Goal: Task Accomplishment & Management: Manage account settings

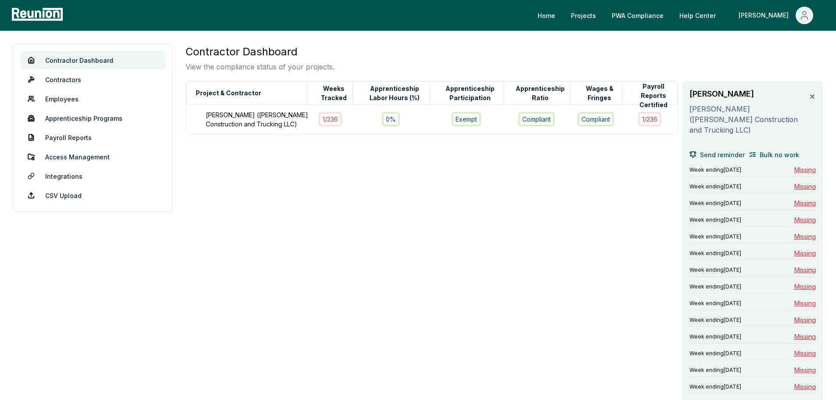
click at [403, 24] on div "Home Projects PWA Compliance Help Center Carol" at bounding box center [447, 16] width 762 height 18
click at [402, 47] on div "Contractor Dashboard View the compliance status of your projects." at bounding box center [504, 58] width 637 height 28
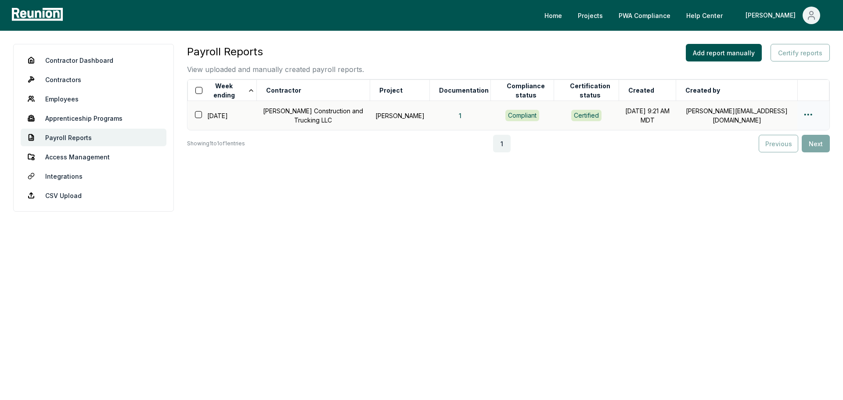
click at [801, 111] on td at bounding box center [813, 115] width 32 height 29
click at [807, 113] on html "Please visit us on your desktop We're working on making our marketplace mobile-…" at bounding box center [421, 200] width 843 height 400
click at [773, 147] on div "Edit" at bounding box center [793, 149] width 83 height 14
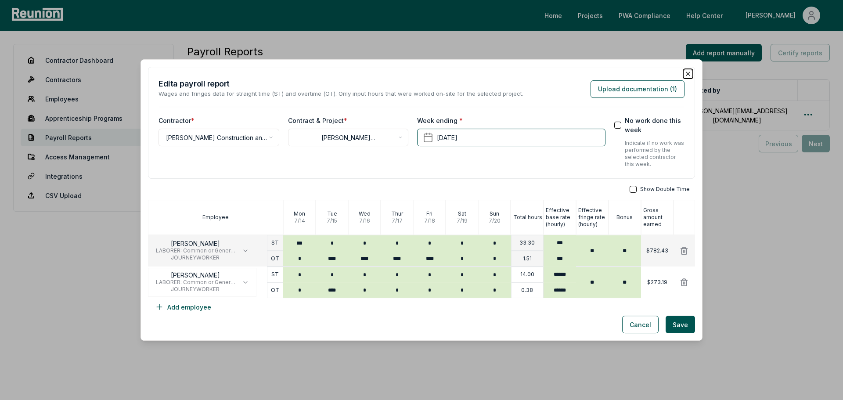
click at [684, 74] on icon "button" at bounding box center [687, 73] width 7 height 7
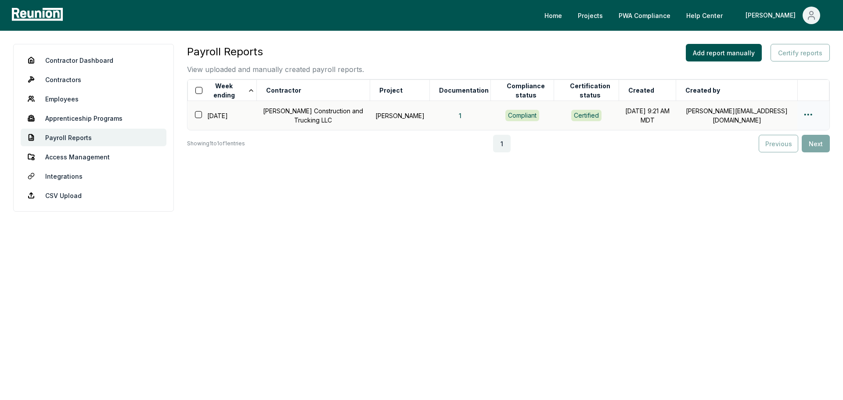
click at [809, 116] on html "Please visit us on your desktop We're working on making our marketplace mobile-…" at bounding box center [421, 200] width 843 height 400
click at [783, 151] on div "Edit" at bounding box center [793, 149] width 83 height 14
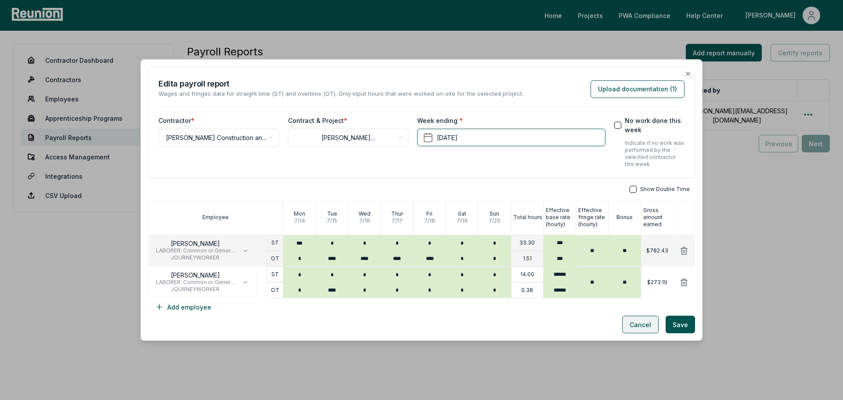
click at [627, 326] on button "Cancel" at bounding box center [640, 325] width 36 height 18
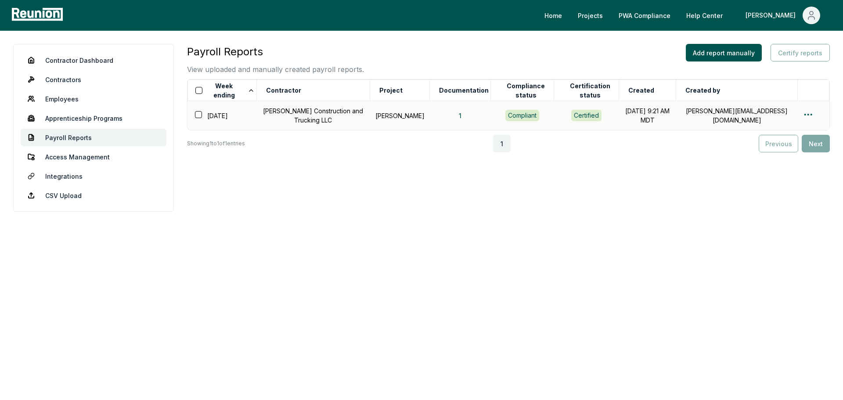
click at [808, 114] on html "Please visit us on your desktop We're working on making our marketplace mobile-…" at bounding box center [421, 200] width 843 height 400
click at [777, 152] on div "Edit" at bounding box center [793, 149] width 83 height 14
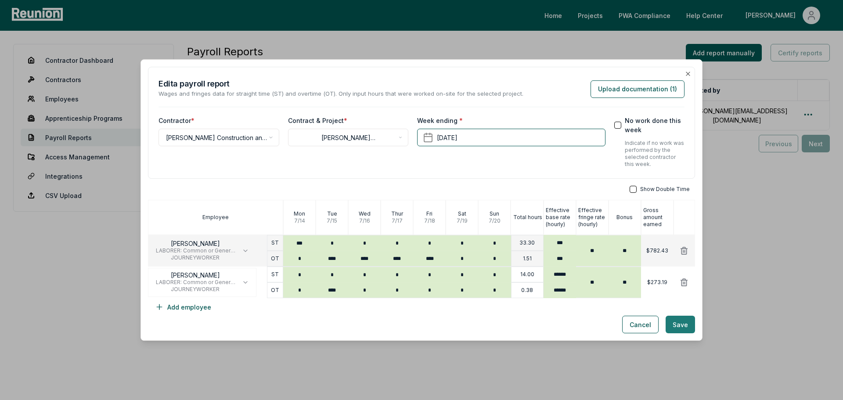
click at [676, 329] on button "Save" at bounding box center [679, 325] width 29 height 18
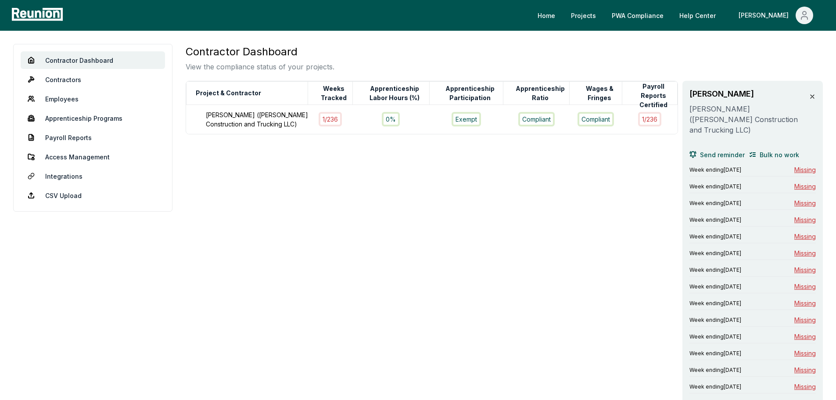
click at [801, 165] on span "Missing" at bounding box center [805, 169] width 22 height 9
click at [800, 165] on span "Missing" at bounding box center [805, 169] width 22 height 9
click at [798, 165] on span "Missing" at bounding box center [805, 169] width 22 height 9
click at [55, 118] on link "Apprenticeship Programs" at bounding box center [93, 118] width 144 height 18
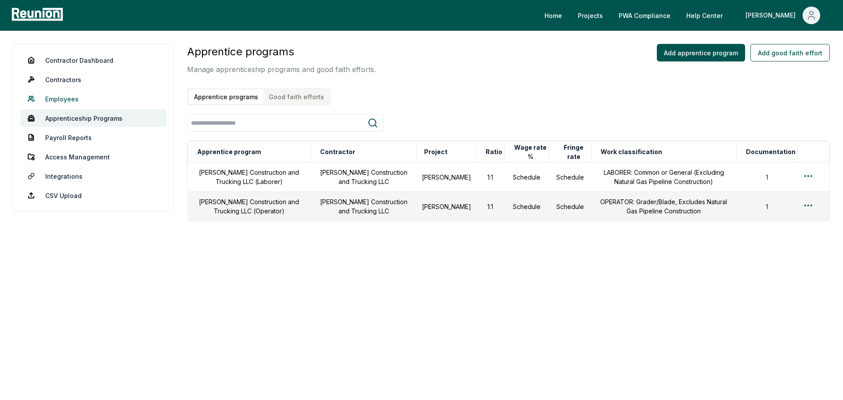
click at [54, 98] on link "Employees" at bounding box center [94, 99] width 146 height 18
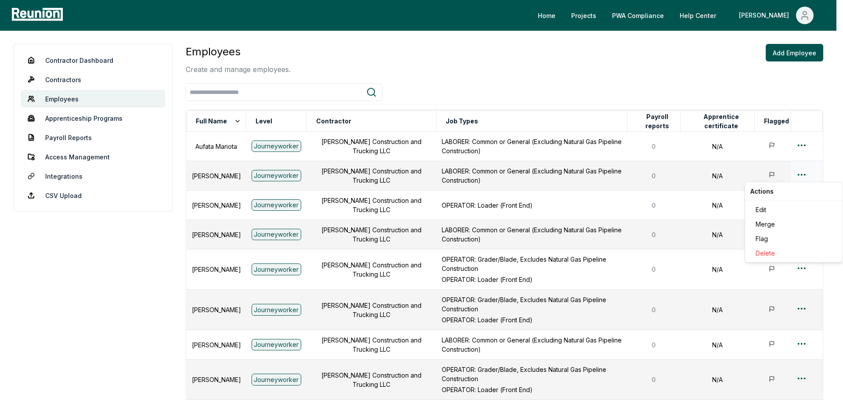
click at [799, 176] on html "Please visit us on your desktop We're working on making our marketplace mobile-…" at bounding box center [421, 289] width 843 height 579
click at [774, 210] on div "Edit" at bounding box center [793, 209] width 83 height 14
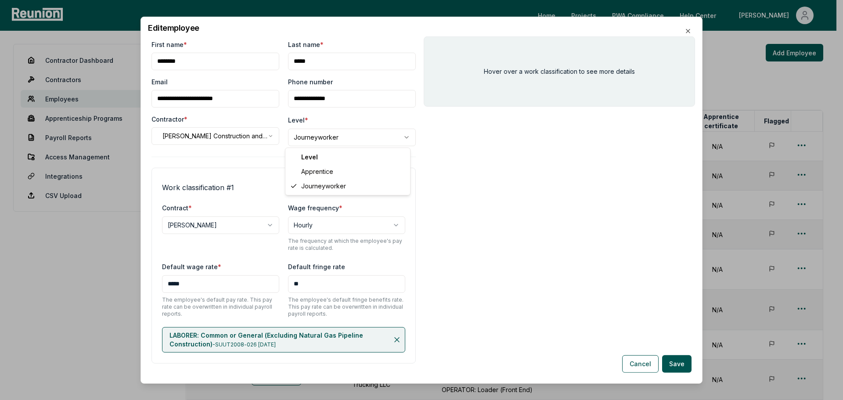
click at [351, 139] on body "Please visit us on your desktop We're working on making our marketplace mobile-…" at bounding box center [418, 289] width 836 height 579
select select "**********"
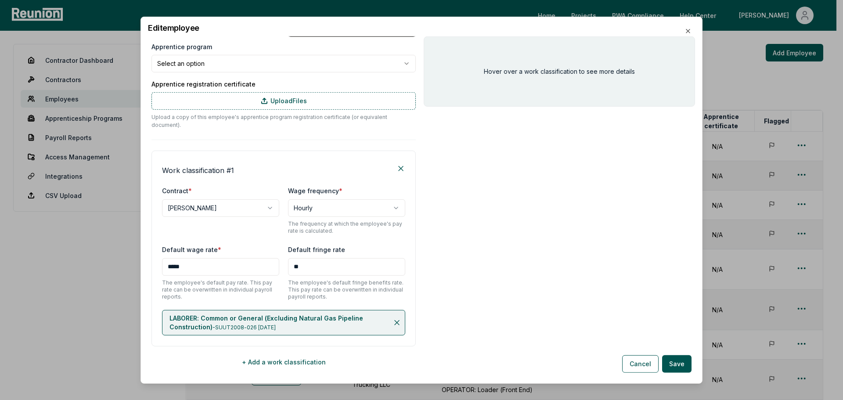
scroll to position [122, 0]
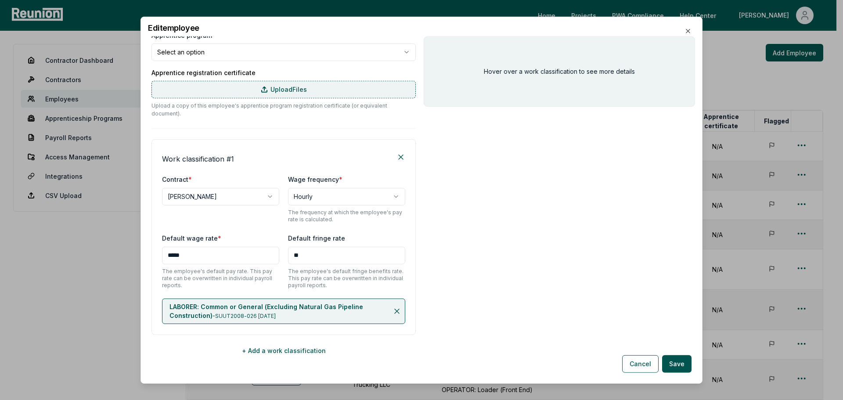
click at [255, 95] on label "Upload Files" at bounding box center [283, 89] width 264 height 18
click at [0, 0] on input "Upload Files" at bounding box center [0, 0] width 0 height 0
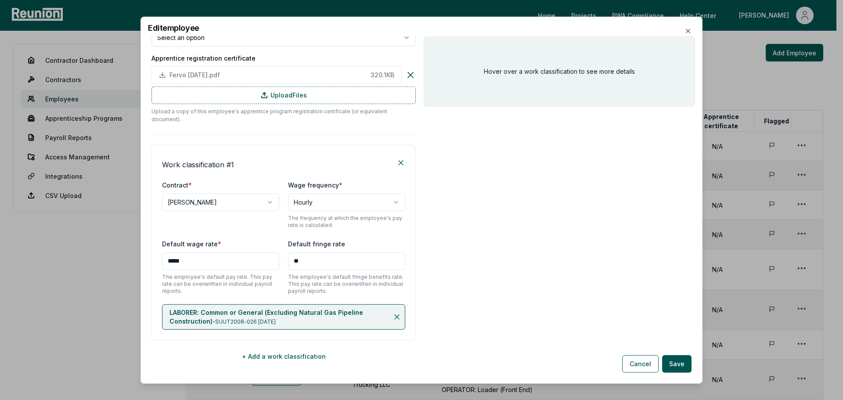
scroll to position [143, 0]
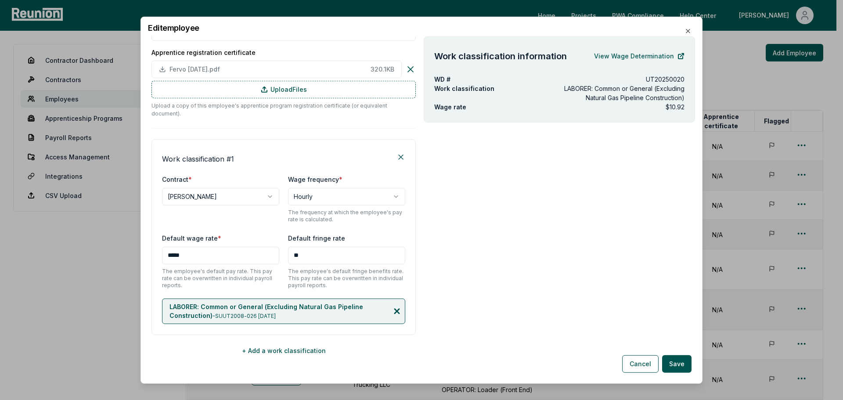
click at [395, 309] on icon at bounding box center [397, 311] width 4 height 4
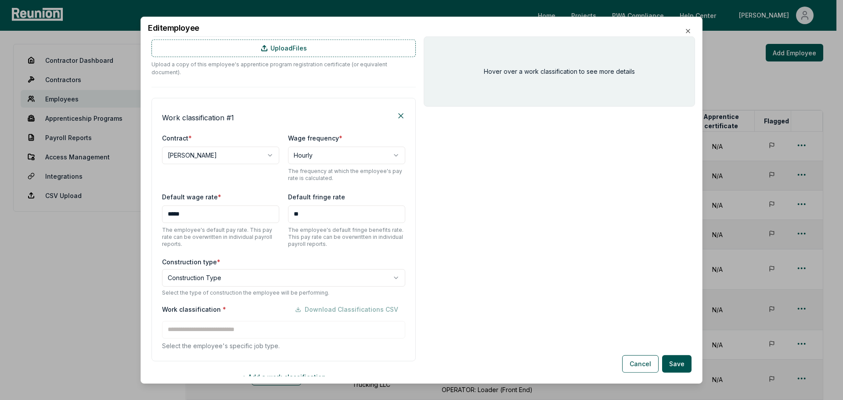
scroll to position [210, 0]
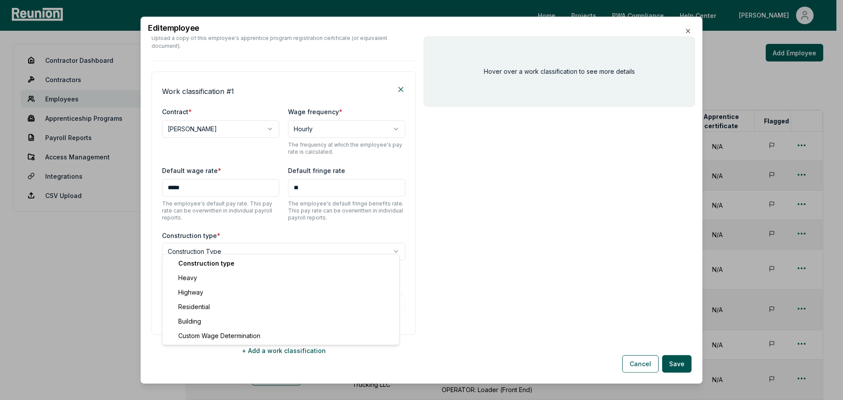
click at [231, 242] on body "Please visit us on your desktop We're working on making our marketplace mobile-…" at bounding box center [418, 289] width 836 height 579
select select "*****"
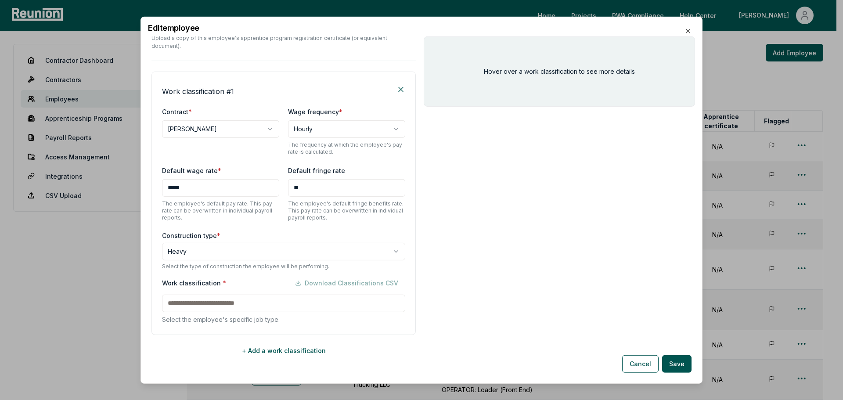
click at [232, 295] on input at bounding box center [283, 303] width 243 height 18
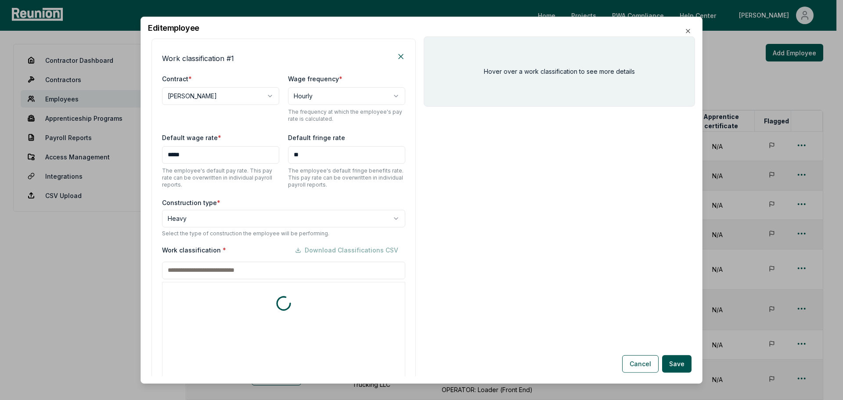
scroll to position [377, 0]
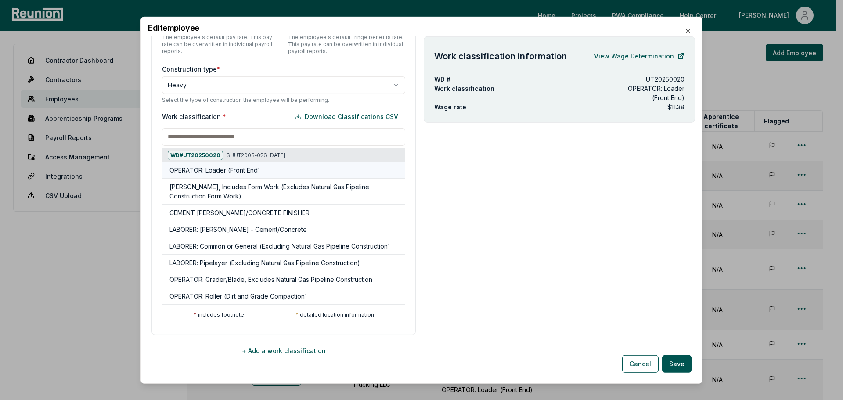
click at [228, 165] on h5 "OPERATOR: Loader (Front End)" at bounding box center [214, 169] width 91 height 9
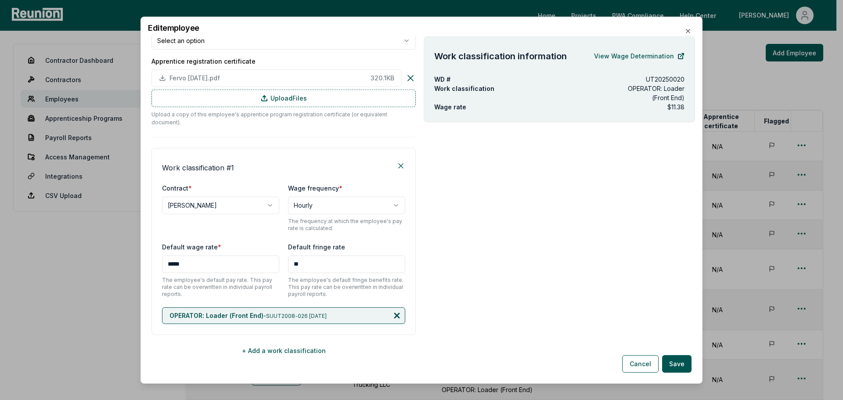
click at [392, 311] on icon at bounding box center [396, 315] width 9 height 9
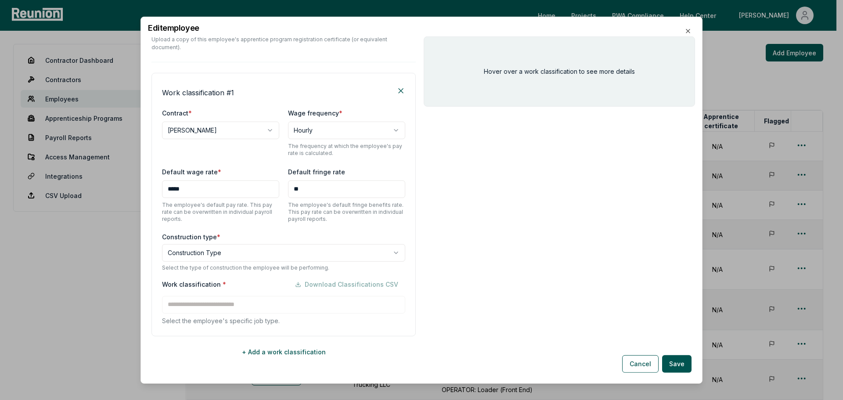
scroll to position [210, 0]
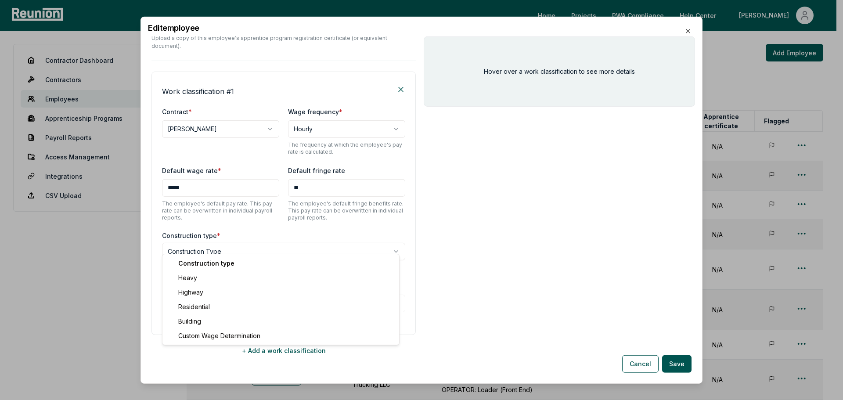
click at [229, 243] on body "Please visit us on your desktop We're working on making our marketplace mobile-…" at bounding box center [418, 289] width 836 height 579
click at [229, 244] on body "Please visit us on your desktop We're working on making our marketplace mobile-…" at bounding box center [418, 289] width 836 height 579
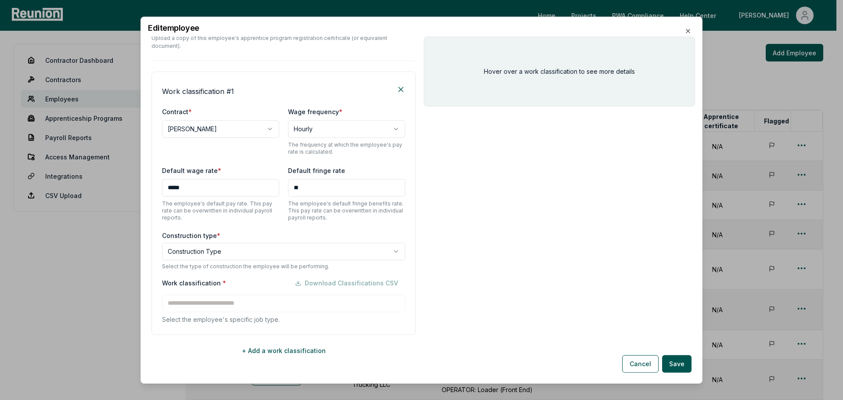
click at [233, 241] on body "Please visit us on your desktop We're working on making our marketplace mobile-…" at bounding box center [418, 289] width 836 height 579
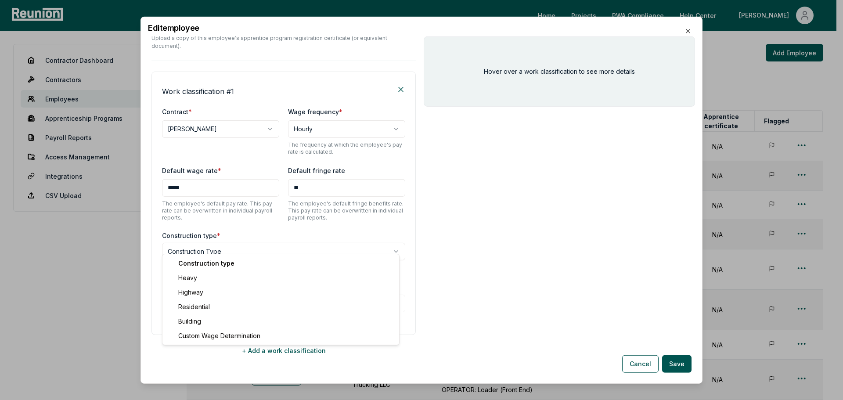
select select "*****"
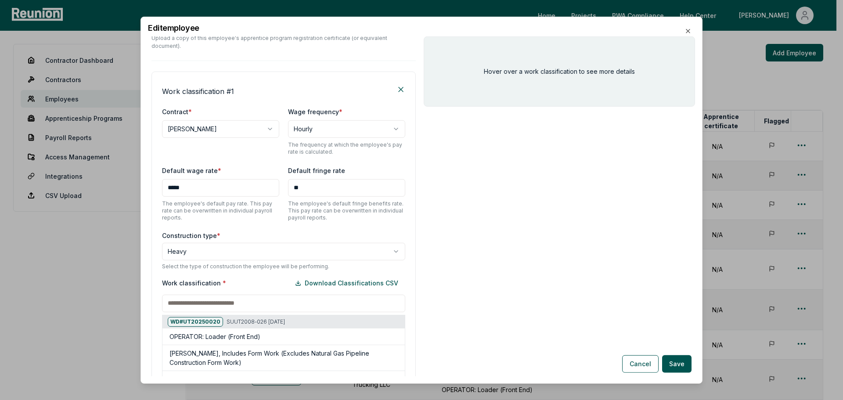
click at [190, 298] on div "Work classification * Download Classifications CSV WD# UT20250020 SUUT2008-026 …" at bounding box center [283, 382] width 243 height 216
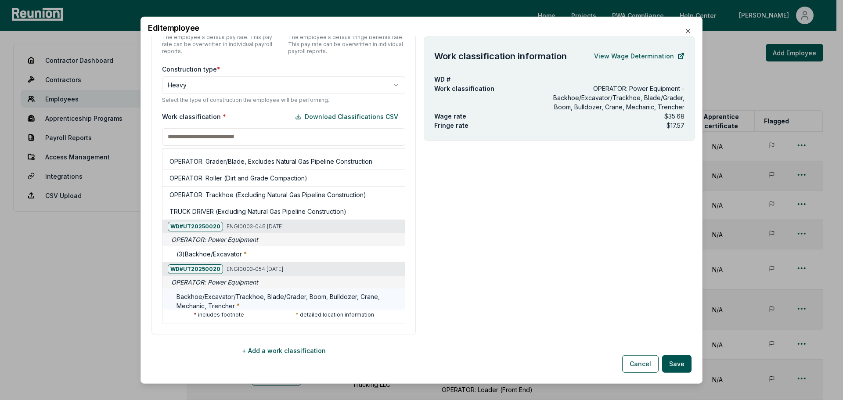
scroll to position [132, 0]
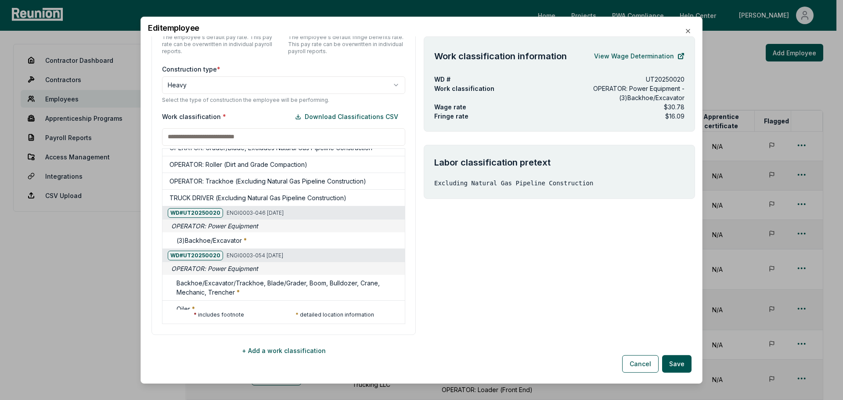
click at [227, 228] on span "OPERATOR: Power Equipment" at bounding box center [214, 225] width 87 height 9
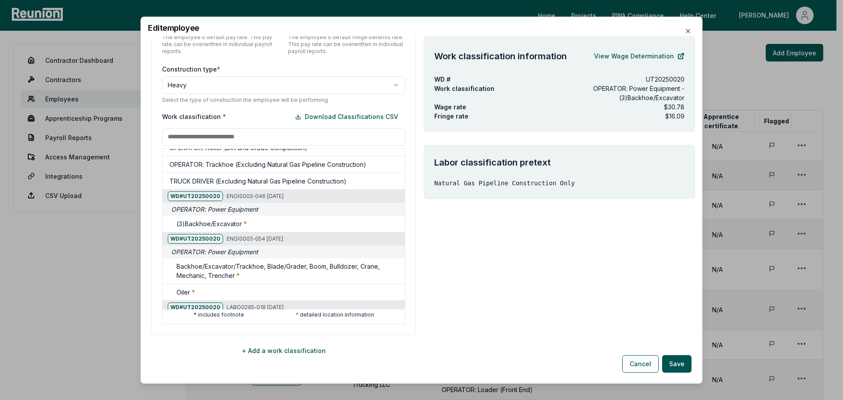
scroll to position [176, 0]
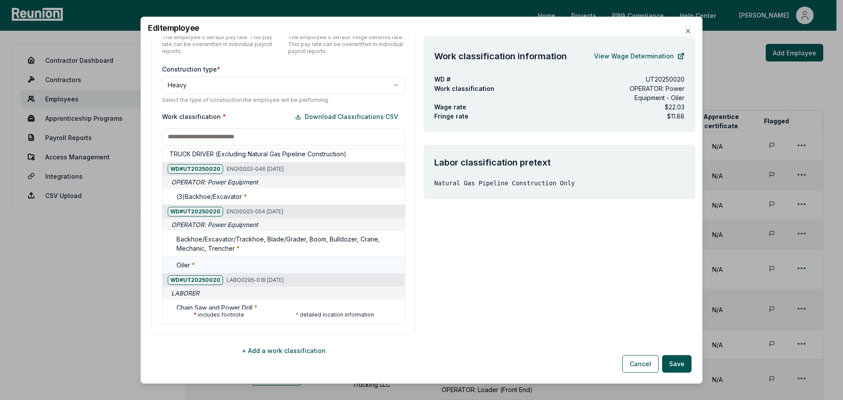
click at [205, 263] on div "Oiler *" at bounding box center [288, 264] width 225 height 9
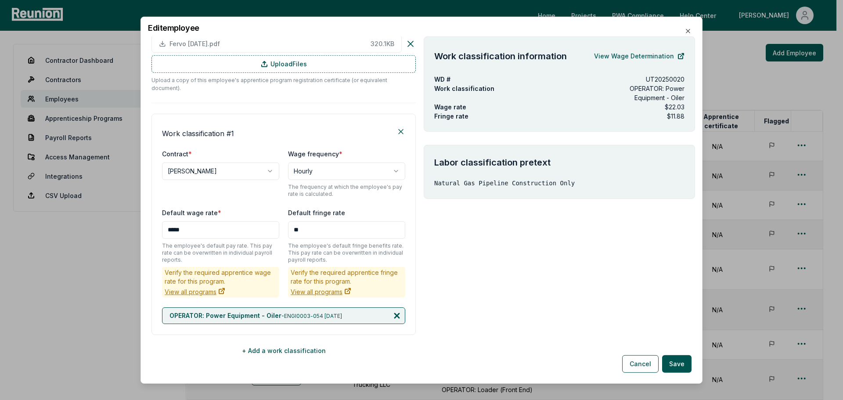
click at [395, 313] on icon at bounding box center [397, 315] width 4 height 4
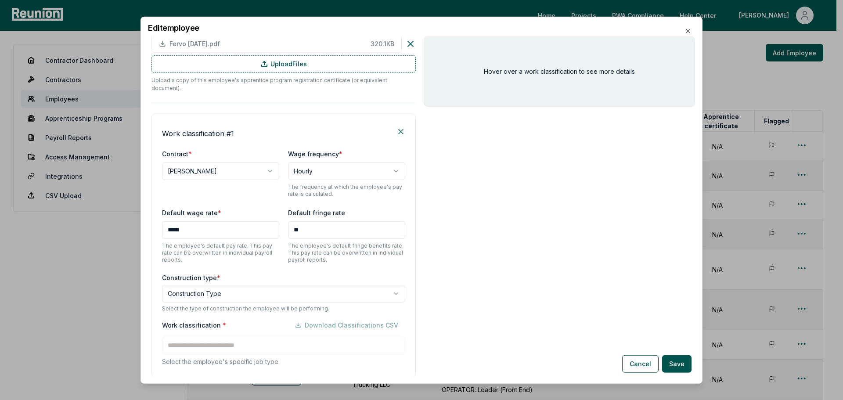
scroll to position [210, 0]
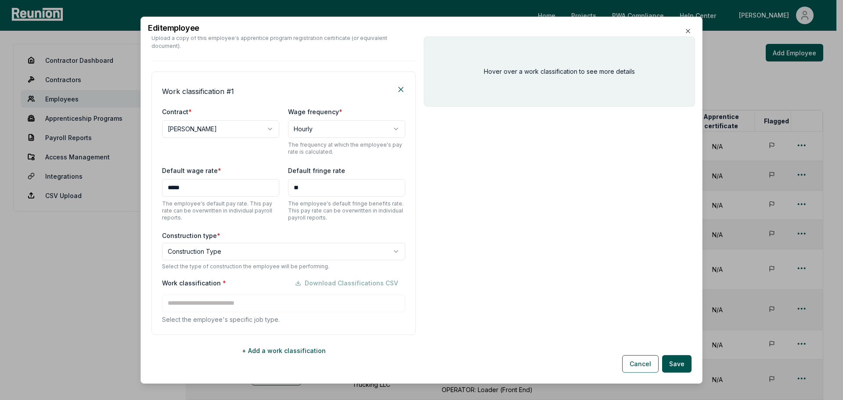
click at [224, 246] on body "Please visit us on your desktop We're working on making our marketplace mobile-…" at bounding box center [418, 289] width 836 height 579
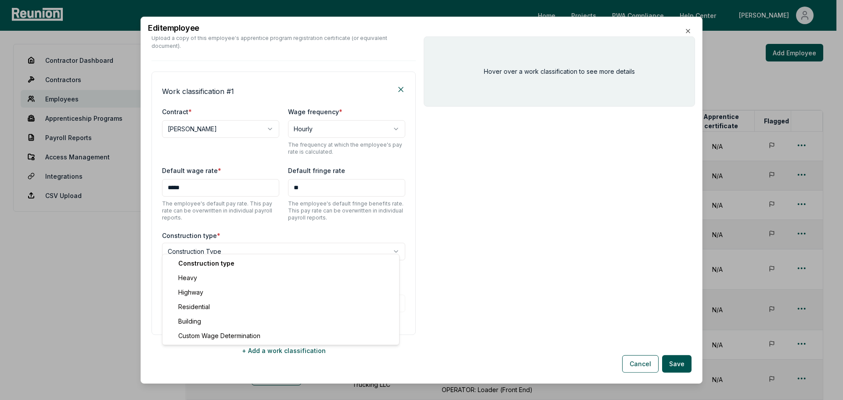
select select "*****"
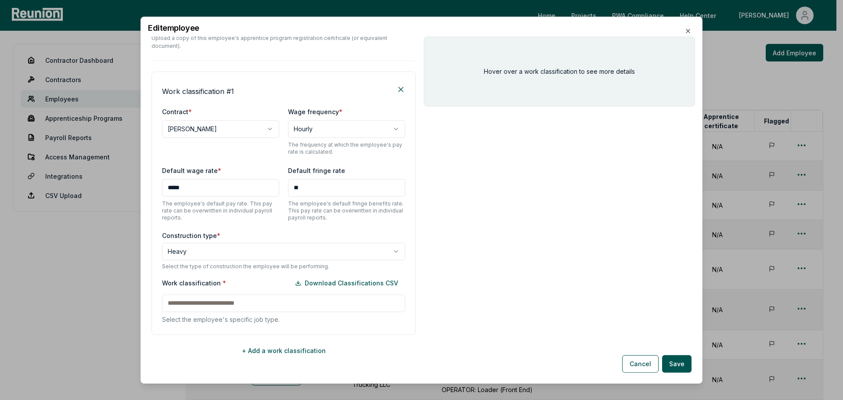
click at [196, 295] on div "Work classification * Download Classifications CSV Select the employee's specif…" at bounding box center [283, 299] width 243 height 50
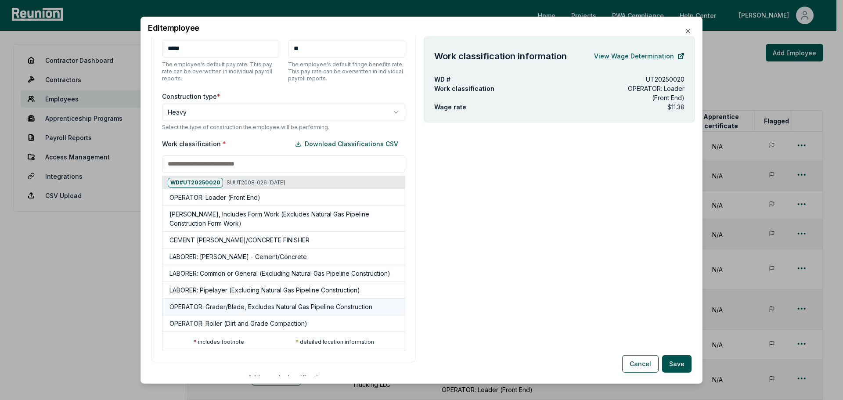
scroll to position [377, 0]
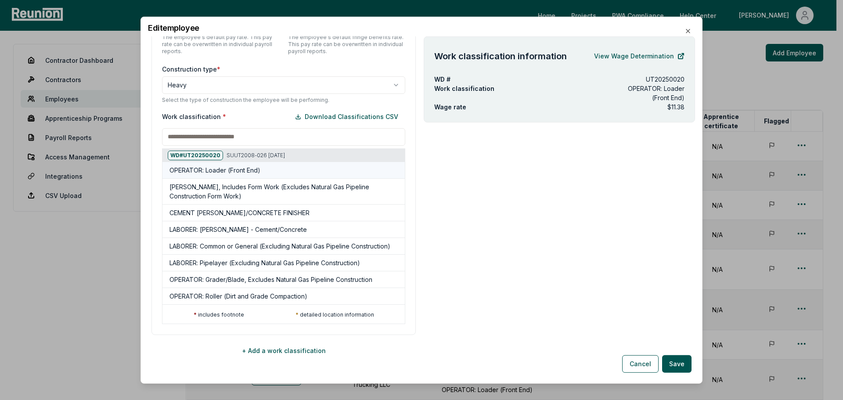
click at [201, 166] on h5 "OPERATOR: Loader (Front End)" at bounding box center [214, 169] width 91 height 9
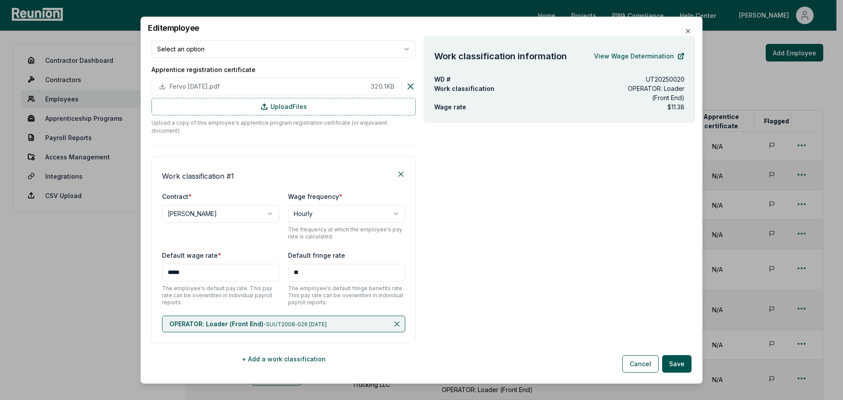
scroll to position [134, 0]
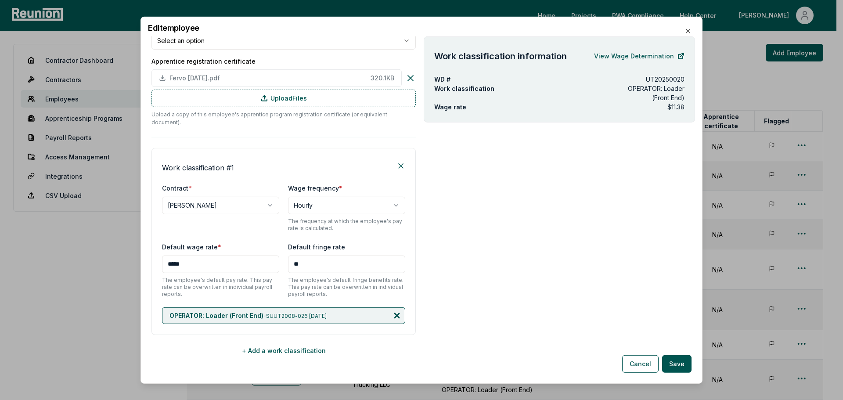
click at [392, 311] on icon at bounding box center [396, 315] width 9 height 9
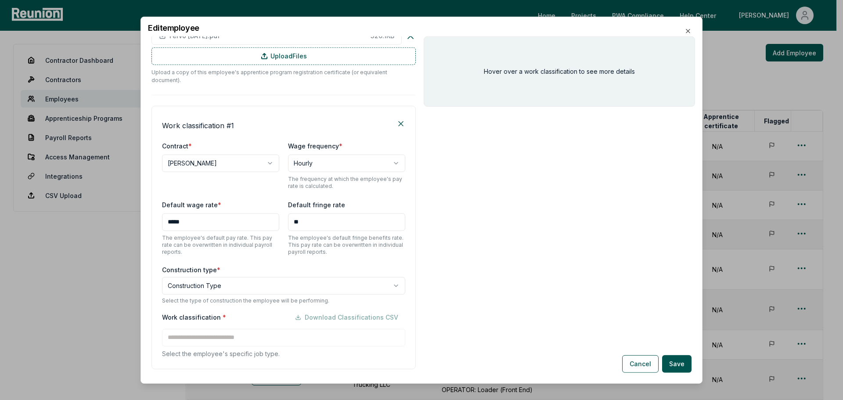
scroll to position [210, 0]
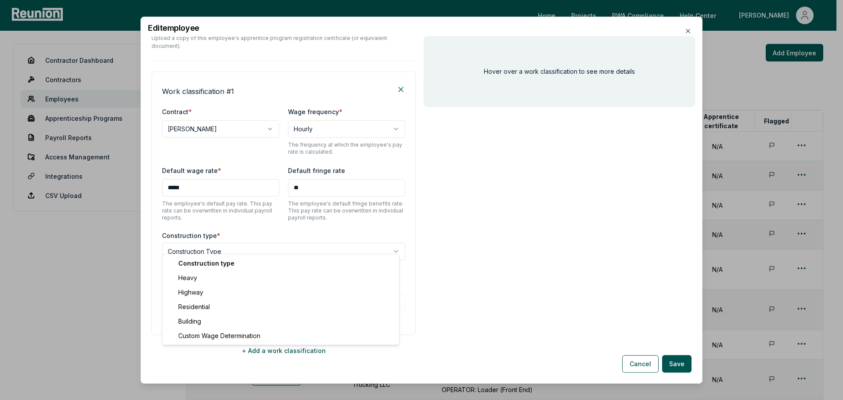
click at [252, 249] on body "Please visit us on your desktop We're working on making our marketplace mobile-…" at bounding box center [418, 289] width 836 height 579
select select "*****"
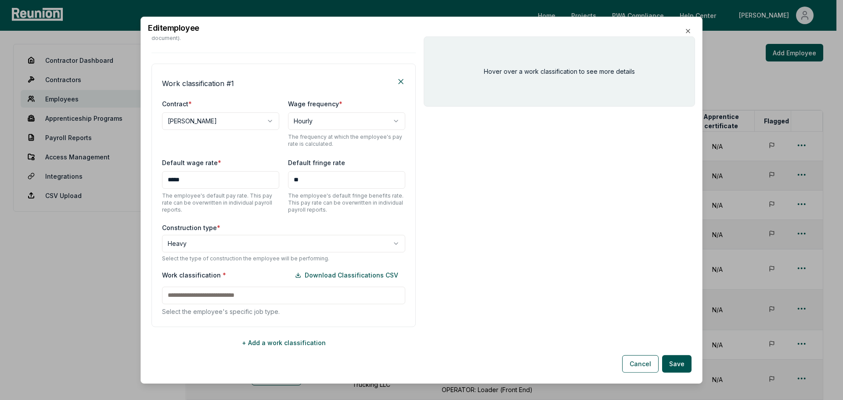
click at [214, 293] on div "Work classification * Download Classifications CSV Select the employee's specif…" at bounding box center [283, 291] width 243 height 50
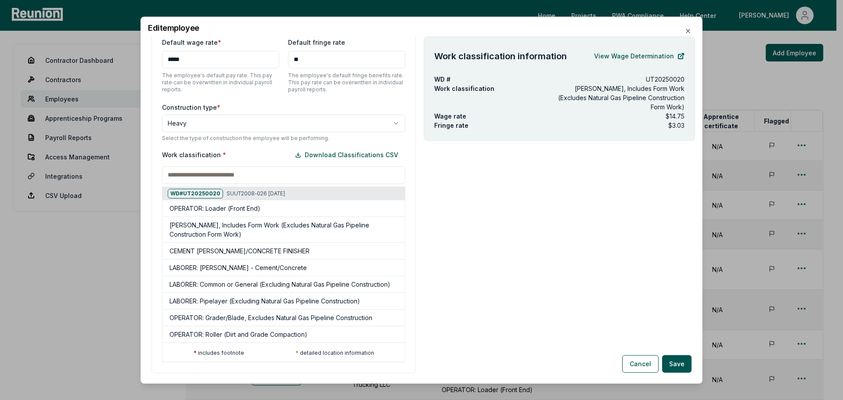
scroll to position [377, 0]
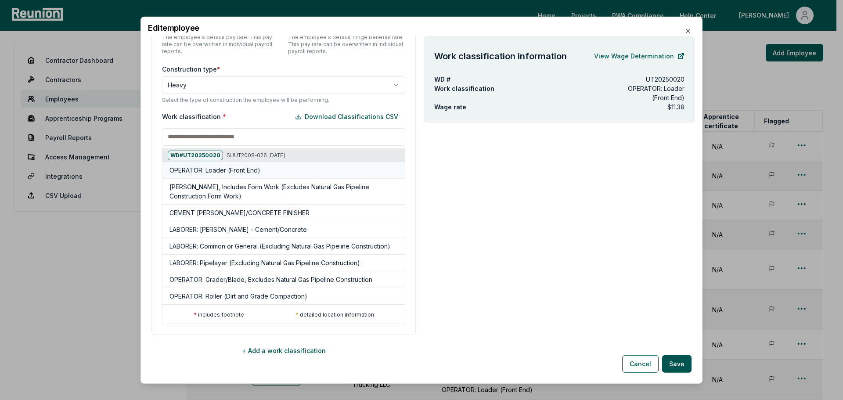
click at [201, 165] on h5 "OPERATOR: Loader (Front End)" at bounding box center [214, 169] width 91 height 9
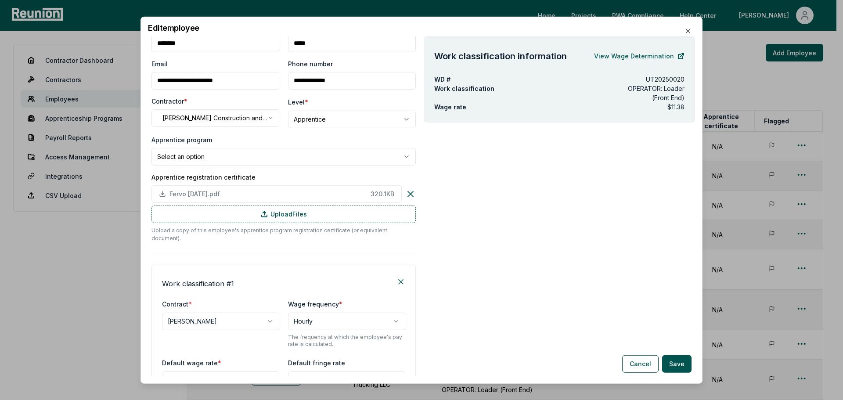
scroll to position [0, 0]
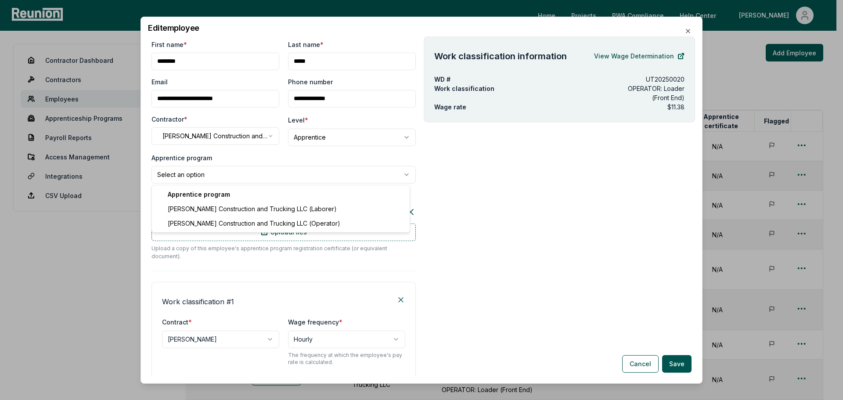
click at [265, 174] on body "Please visit us on your desktop We're working on making our marketplace mobile-…" at bounding box center [418, 289] width 836 height 579
select select "**********"
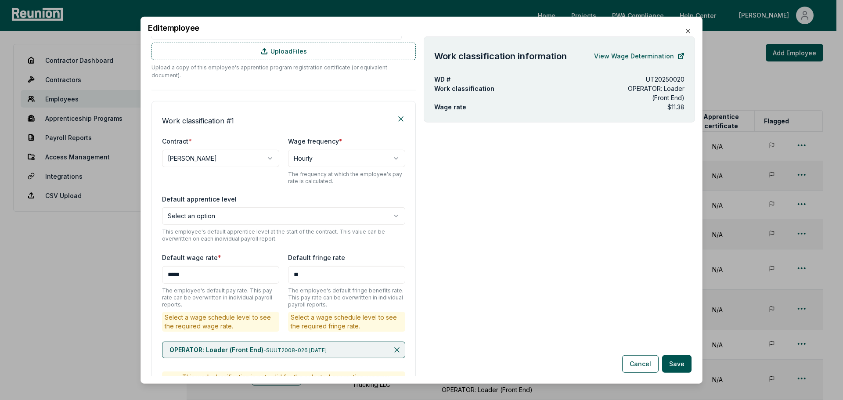
scroll to position [169, 0]
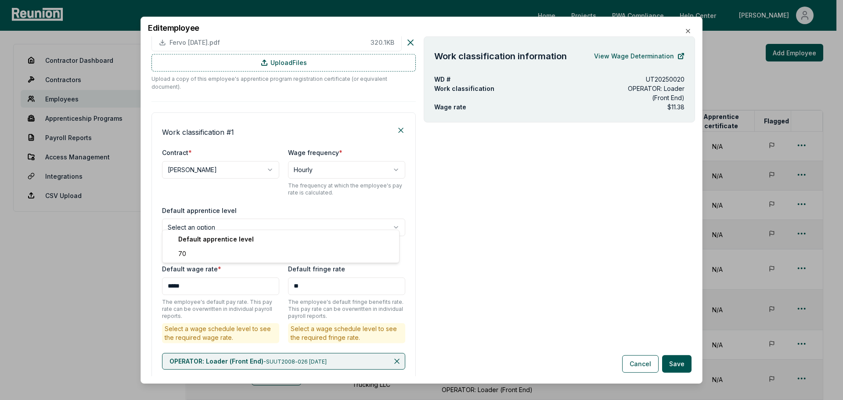
click at [245, 223] on body "Please visit us on your desktop We're working on making our marketplace mobile-…" at bounding box center [418, 289] width 836 height 579
select select "**********"
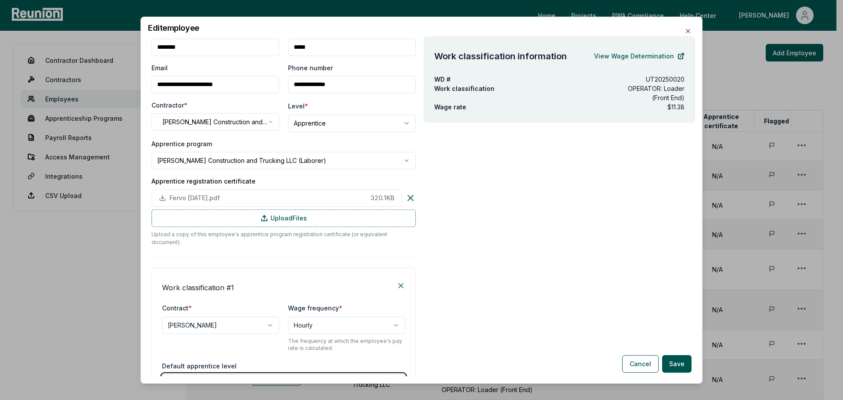
scroll to position [0, 0]
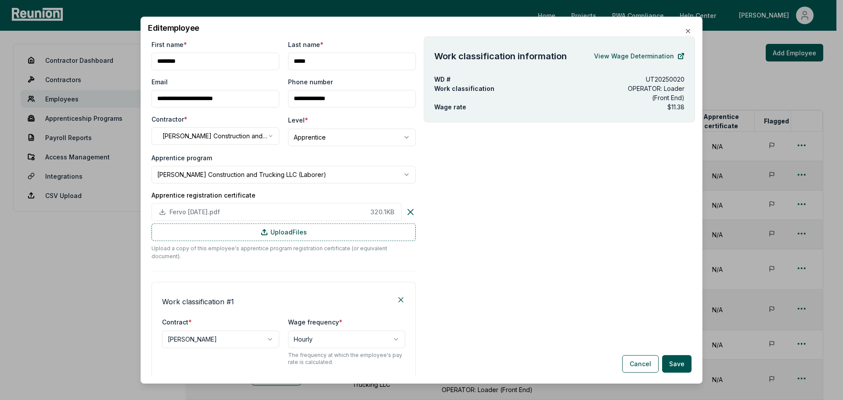
click at [244, 174] on body "Please visit us on your desktop We're working on making our marketplace mobile-…" at bounding box center [418, 289] width 836 height 579
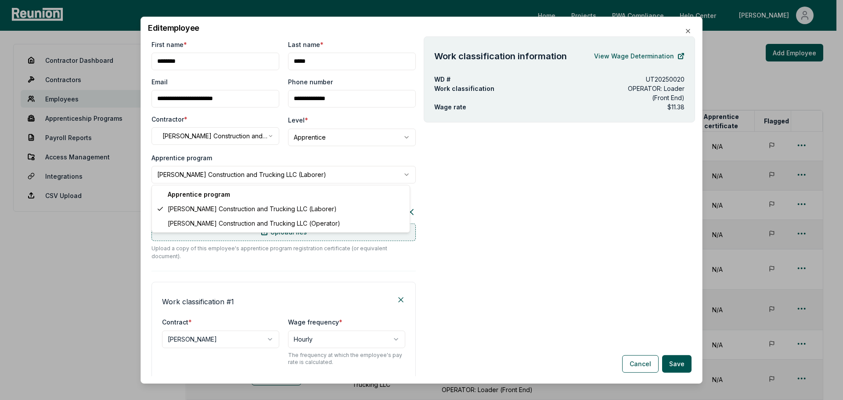
select select "**********"
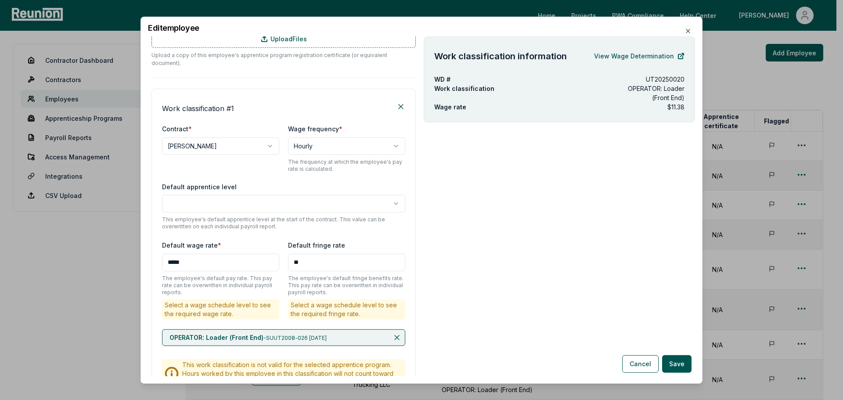
scroll to position [257, 0]
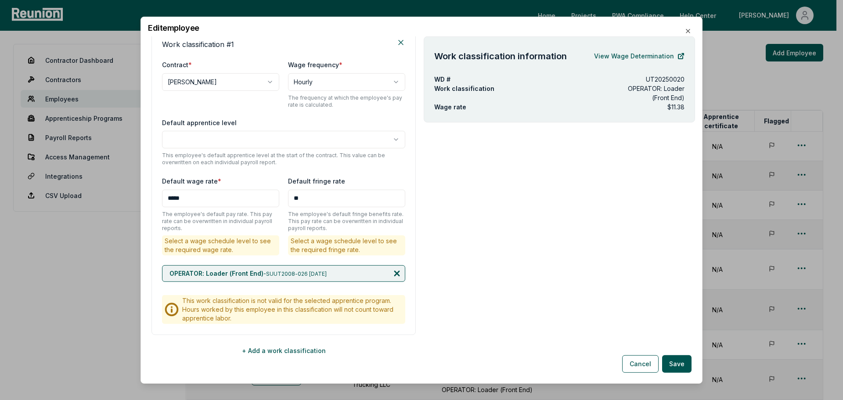
click at [395, 271] on icon at bounding box center [397, 273] width 4 height 4
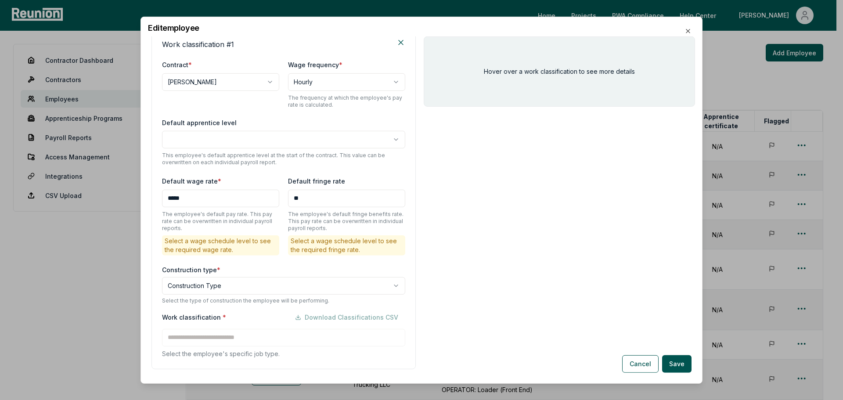
scroll to position [291, 0]
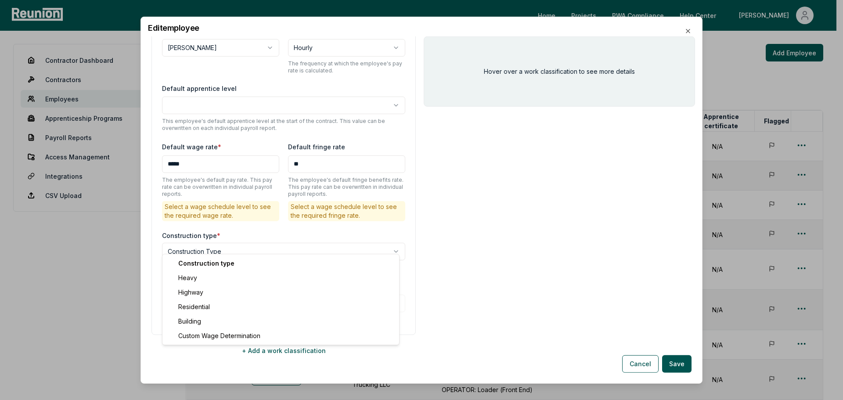
click at [216, 242] on body "Please visit us on your desktop We're working on making our marketplace mobile-…" at bounding box center [418, 289] width 836 height 579
select select "*****"
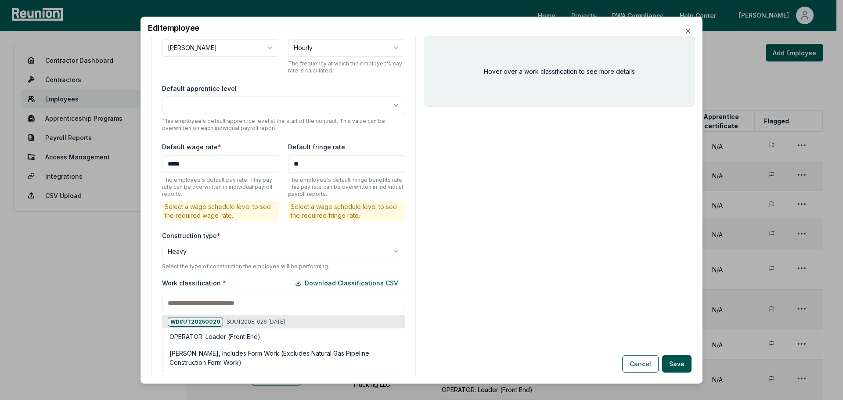
click at [208, 294] on input at bounding box center [283, 303] width 243 height 18
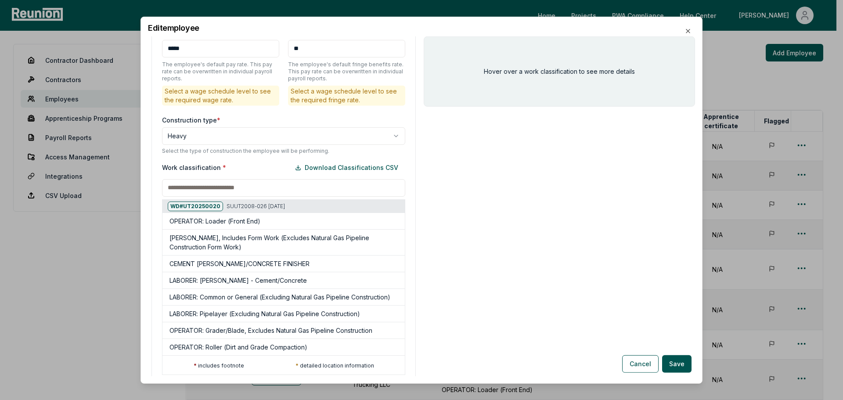
scroll to position [458, 0]
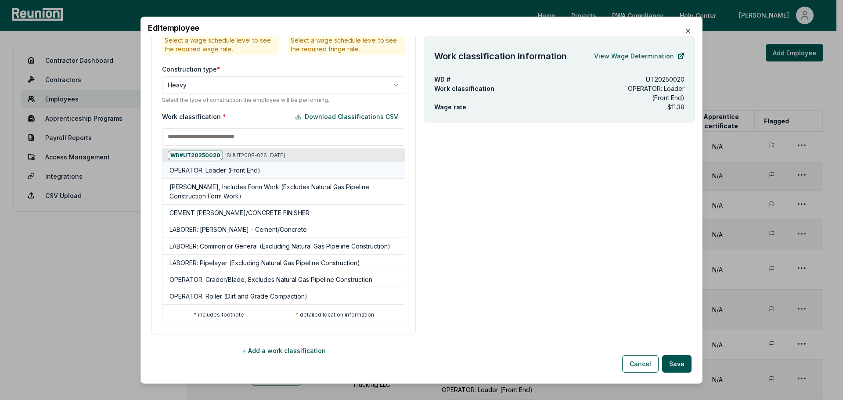
click at [209, 165] on h5 "OPERATOR: Loader (Front End)" at bounding box center [214, 169] width 91 height 9
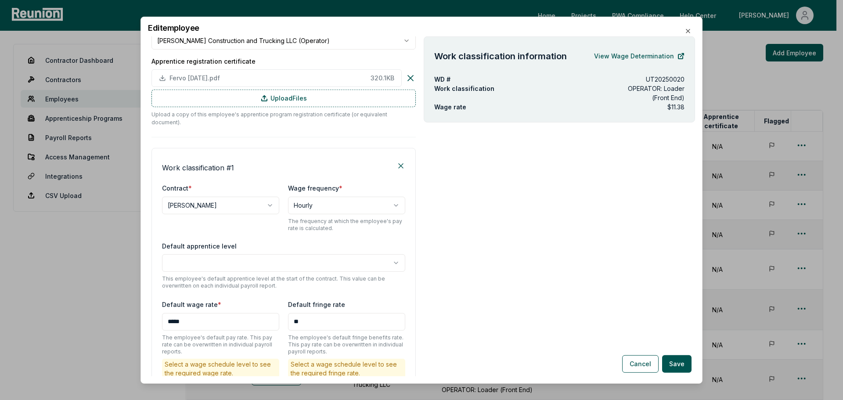
scroll to position [126, 0]
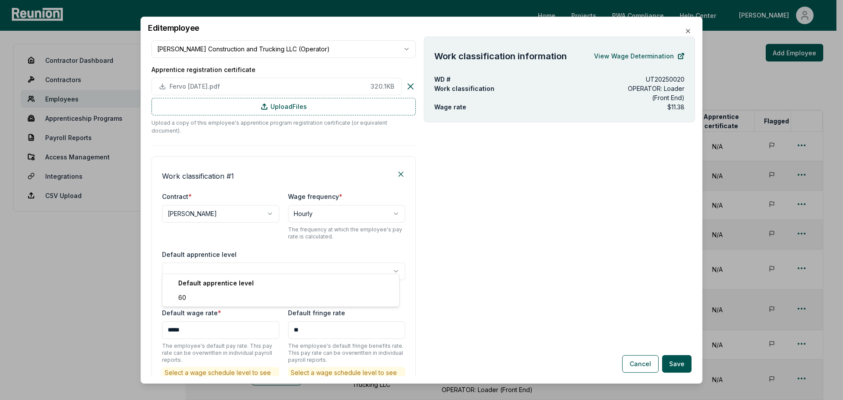
click at [206, 259] on body "Please visit us on your desktop We're working on making our marketplace mobile-…" at bounding box center [418, 289] width 836 height 579
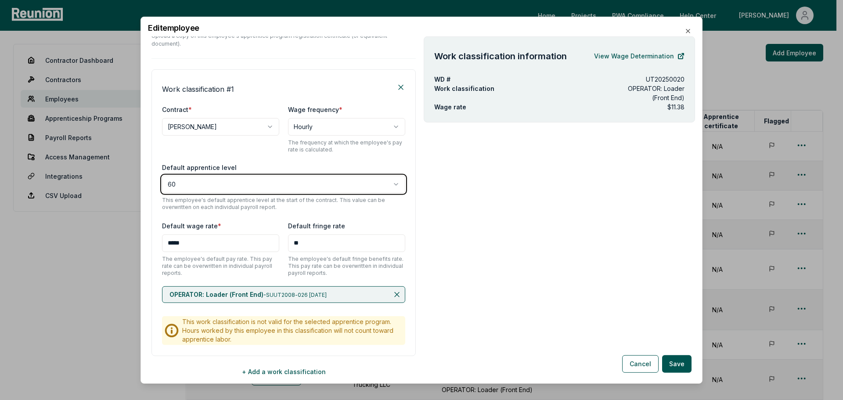
scroll to position [234, 0]
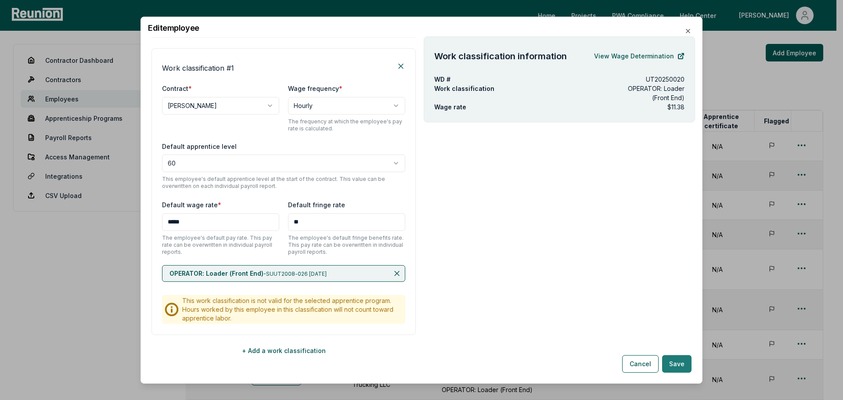
click at [681, 367] on button "Save" at bounding box center [676, 364] width 29 height 18
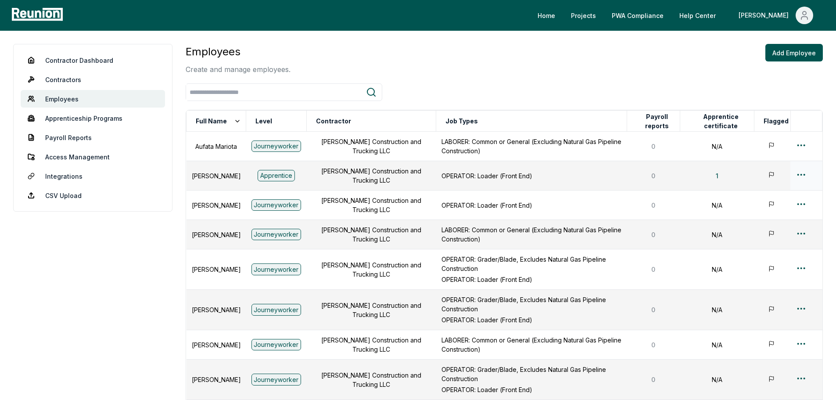
click at [799, 176] on html "Please visit us on your desktop We're working on making our marketplace mobile-…" at bounding box center [418, 289] width 836 height 579
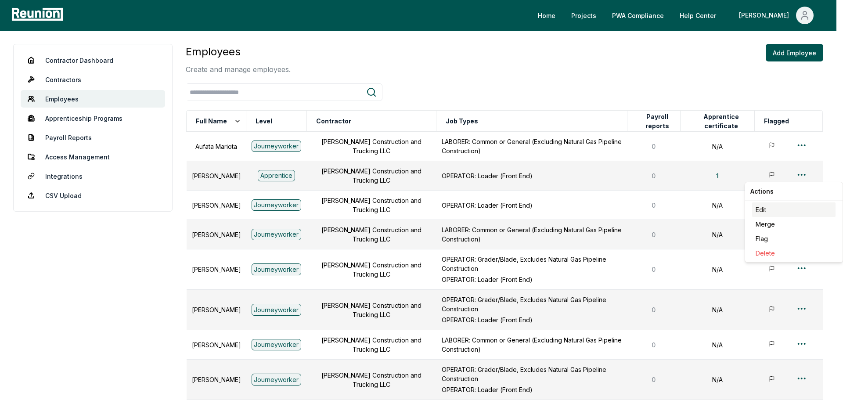
click at [766, 206] on div "Edit" at bounding box center [793, 209] width 83 height 14
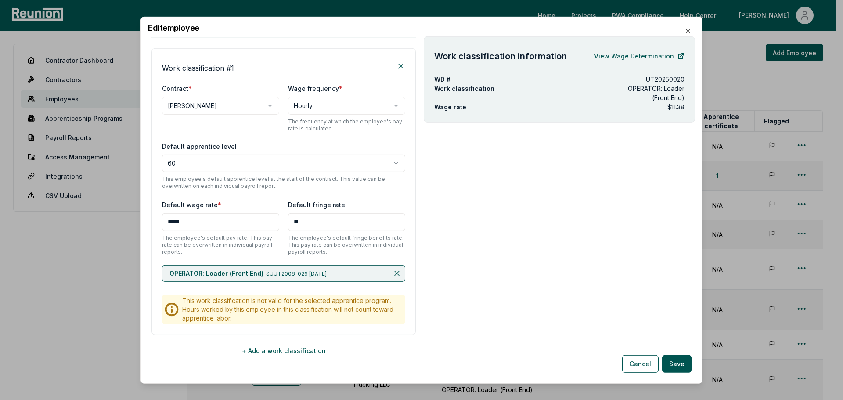
click at [284, 269] on p "OPERATOR: Loader (Front End) - SUUT2008-026 08/19/2008" at bounding box center [247, 273] width 157 height 9
click at [395, 271] on icon at bounding box center [397, 273] width 4 height 4
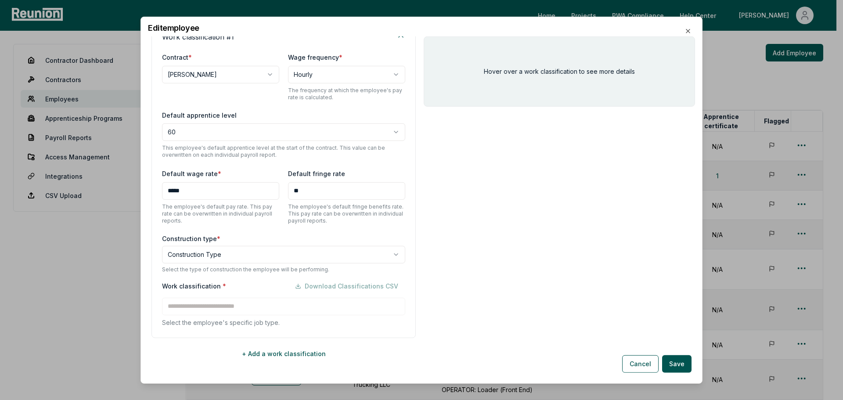
scroll to position [268, 0]
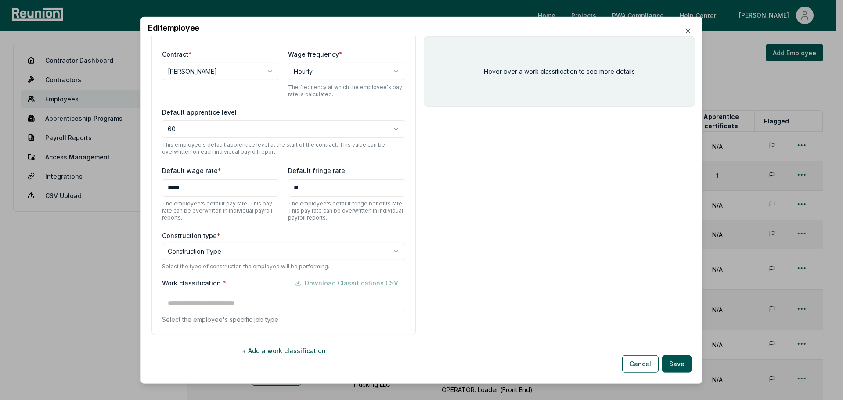
click at [277, 246] on body "Please visit us on your desktop We're working on making our marketplace mobile-…" at bounding box center [418, 289] width 836 height 579
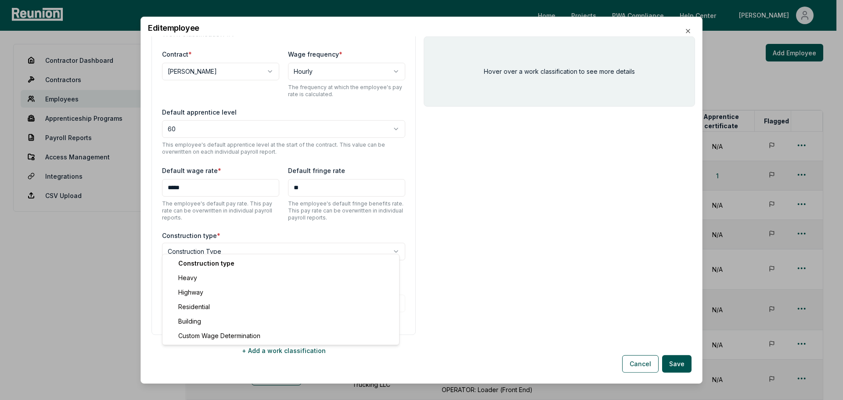
select select "*****"
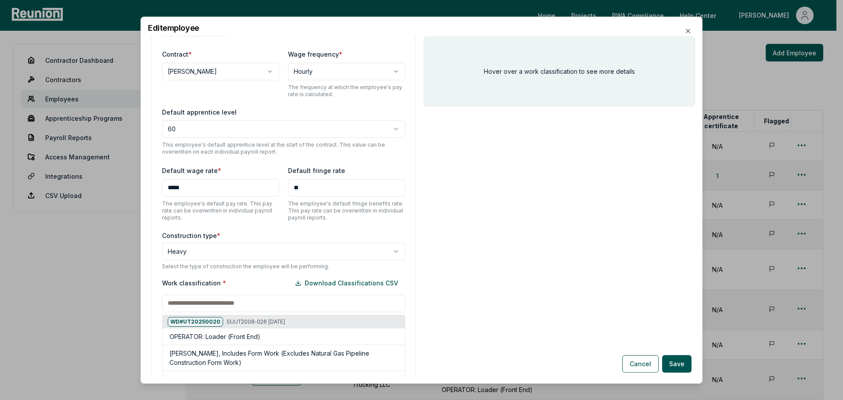
click at [262, 293] on div "Work classification * Download Classifications CSV WD# UT20250020 SUUT2008-026 …" at bounding box center [283, 382] width 243 height 216
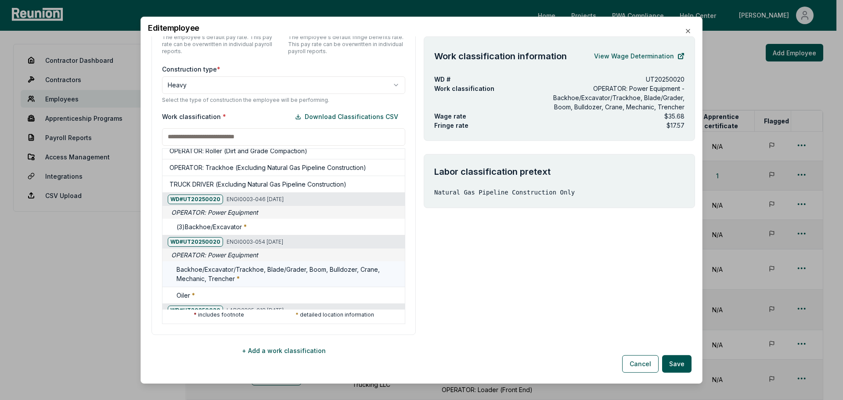
scroll to position [132, 0]
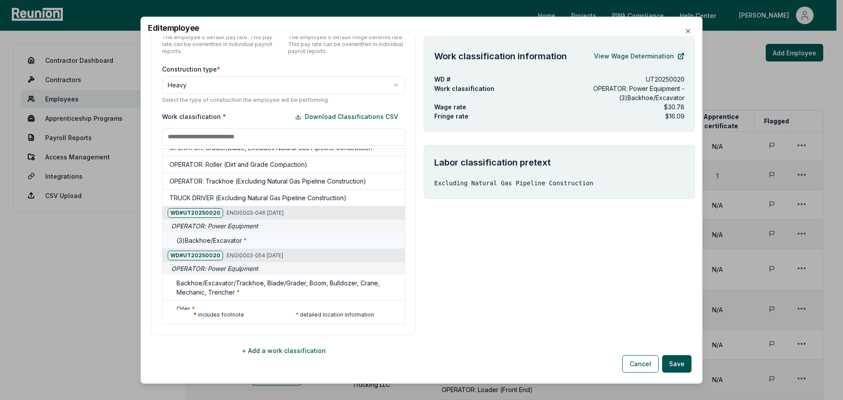
click at [216, 240] on h5 "(3)Backhoe/Excavator *" at bounding box center [211, 240] width 70 height 9
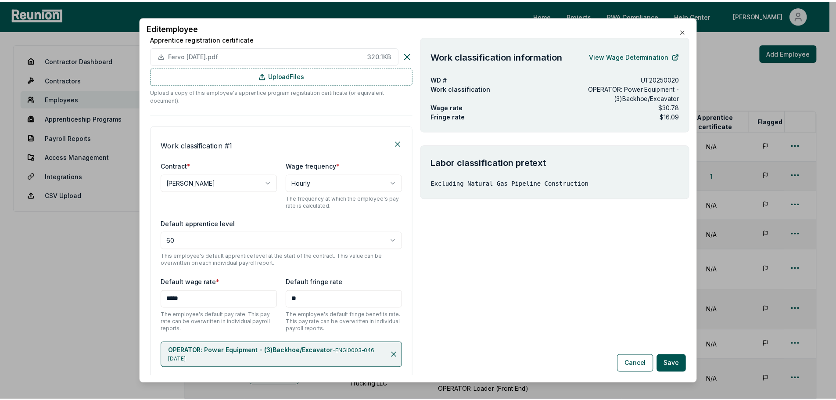
scroll to position [154, 0]
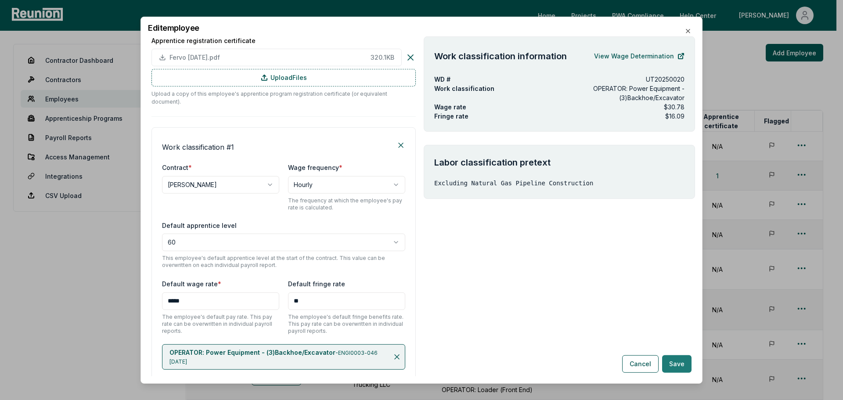
click at [676, 363] on button "Save" at bounding box center [676, 364] width 29 height 18
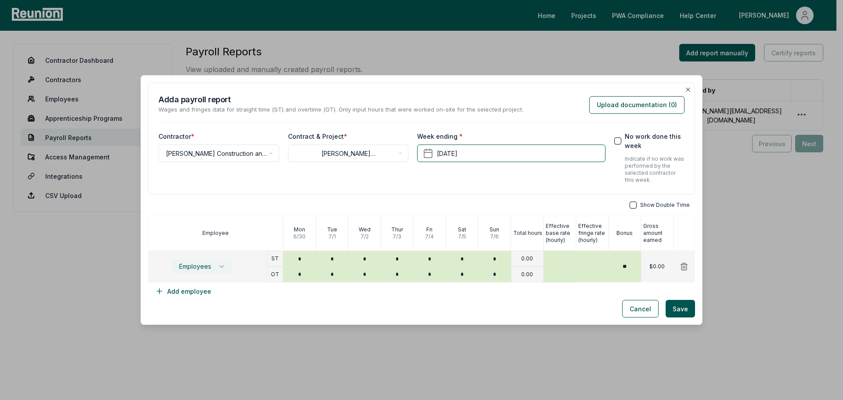
click at [221, 266] on icon "button" at bounding box center [221, 266] width 7 height 7
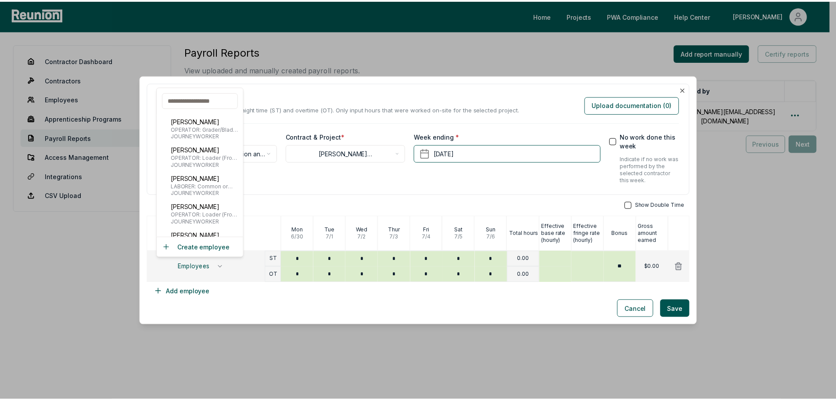
scroll to position [614, 0]
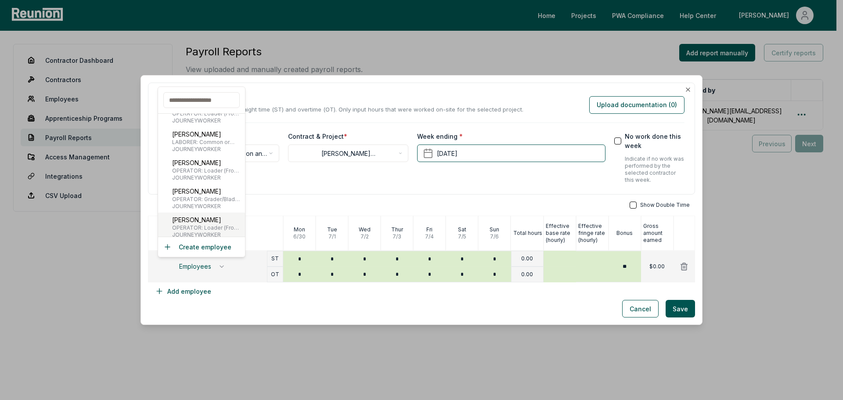
click at [197, 224] on p "Robb Rose" at bounding box center [206, 219] width 69 height 9
type input "***"
type input "**"
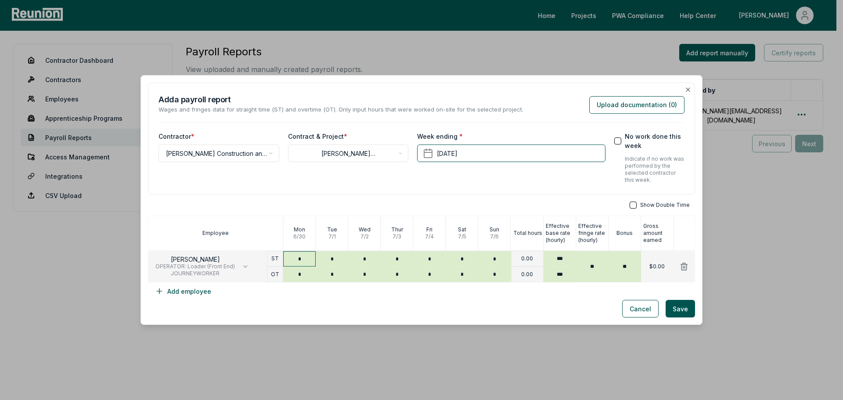
type input "*"
click at [305, 259] on input "*" at bounding box center [299, 258] width 32 height 15
type input "*"
type input "****"
type input "*"
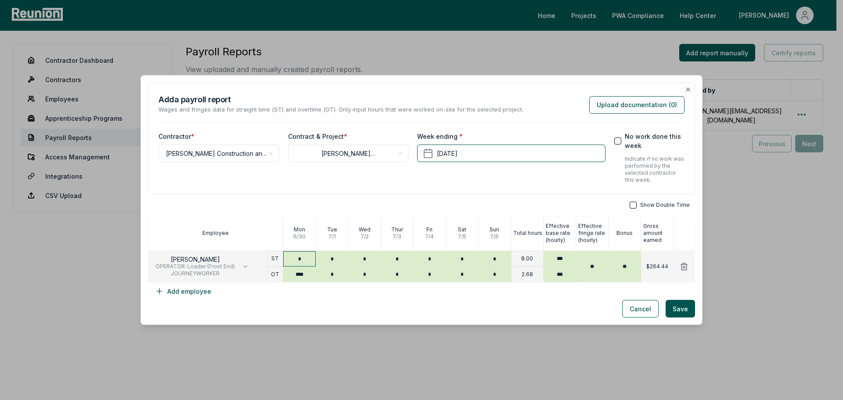
type input "*"
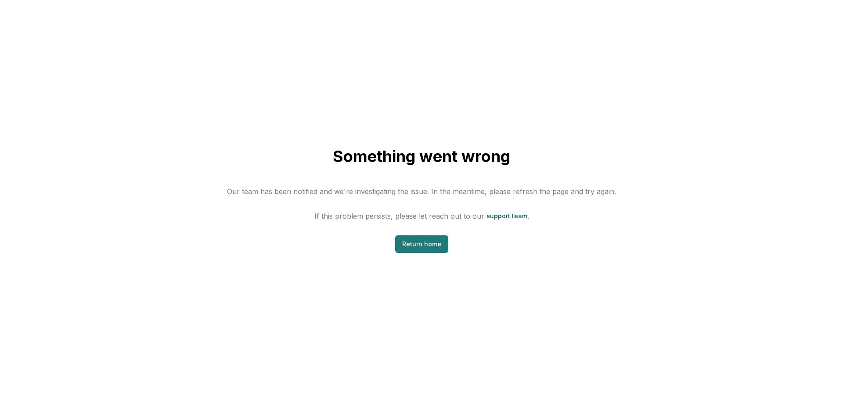
click at [431, 248] on link "Return home" at bounding box center [421, 244] width 53 height 18
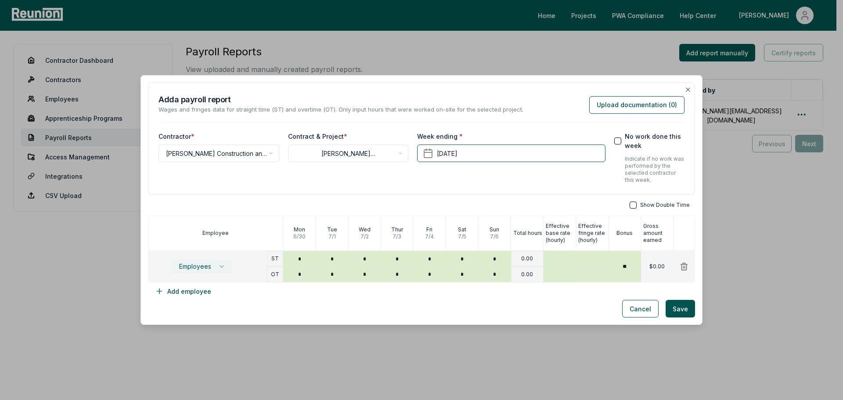
click at [221, 269] on icon "button" at bounding box center [221, 266] width 7 height 7
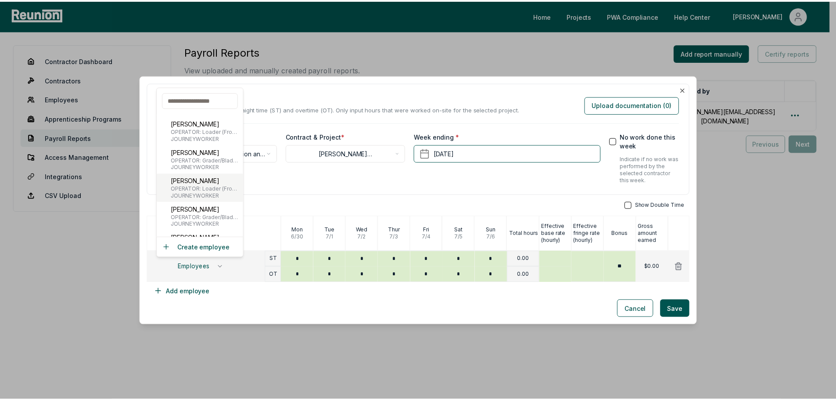
scroll to position [658, 0]
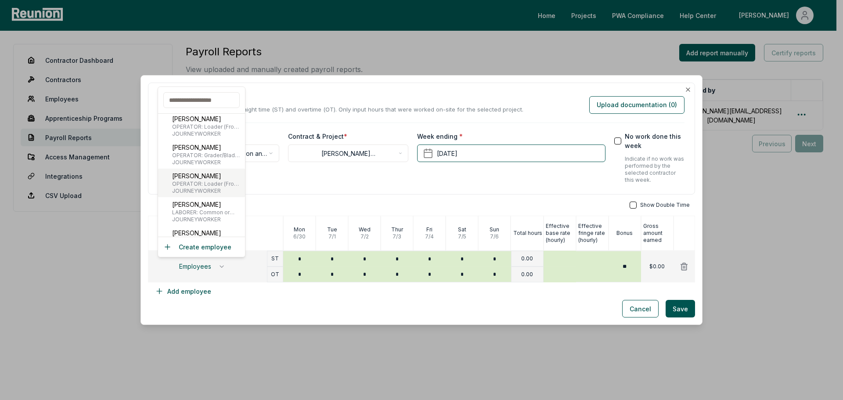
click at [208, 187] on span "JOURNEYWORKER" at bounding box center [206, 190] width 69 height 7
type input "***"
type input "**"
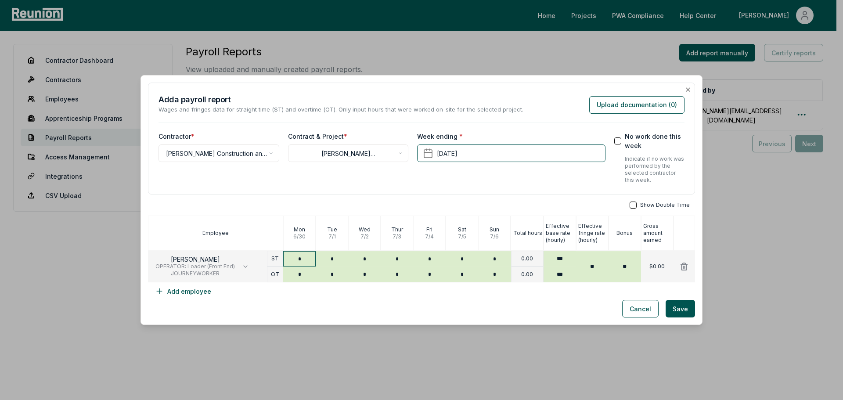
type input "*"
click at [302, 260] on input "*" at bounding box center [299, 258] width 32 height 15
type input "*"
type input "****"
type input "*"
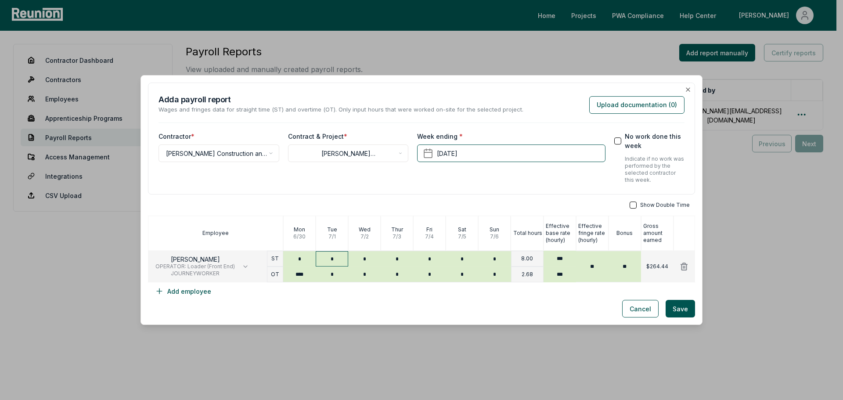
click at [331, 254] on input "*" at bounding box center [332, 258] width 32 height 15
type input "*"
click at [329, 276] on input "*" at bounding box center [332, 273] width 32 height 15
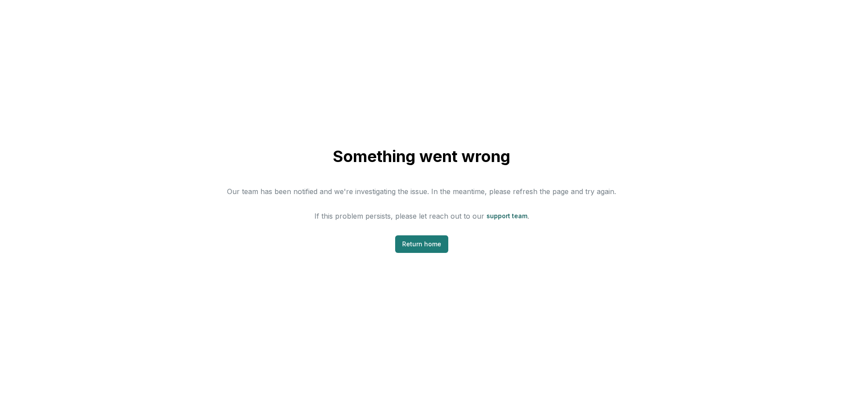
click at [442, 248] on link "Return home" at bounding box center [421, 244] width 53 height 18
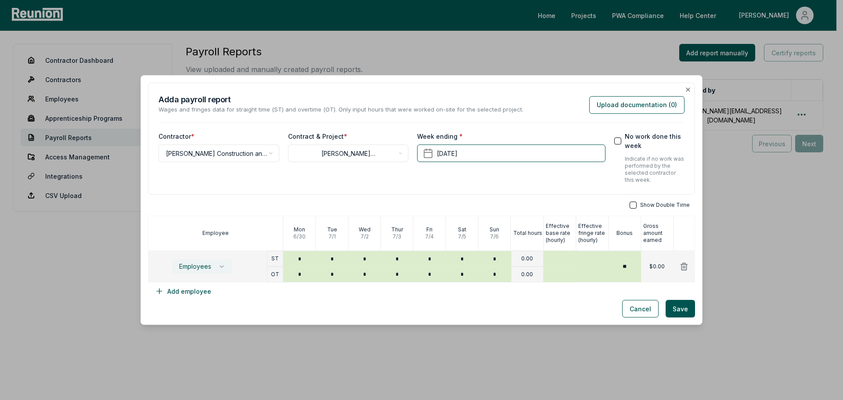
click at [219, 264] on icon "button" at bounding box center [221, 266] width 7 height 7
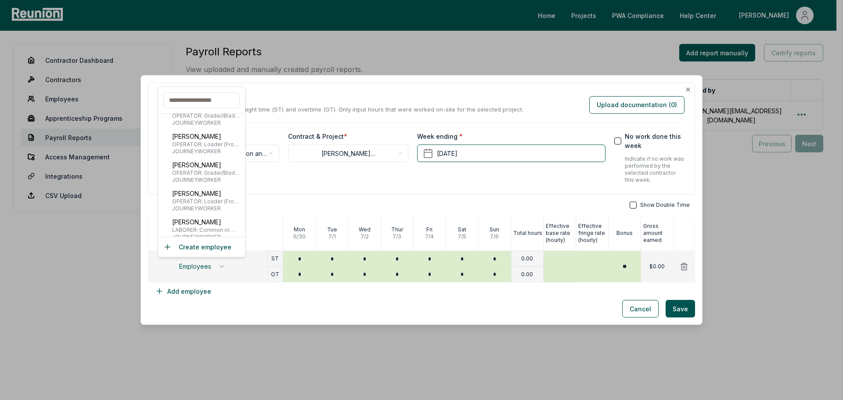
scroll to position [658, 0]
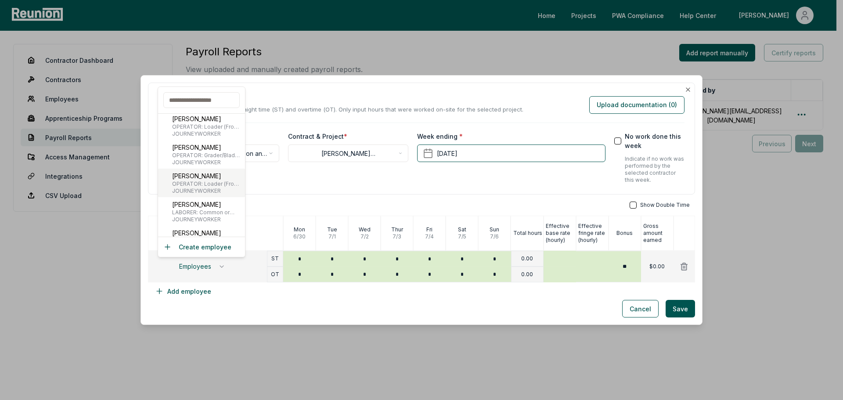
click at [206, 189] on span "JOURNEYWORKER" at bounding box center [206, 190] width 69 height 7
type input "***"
type input "**"
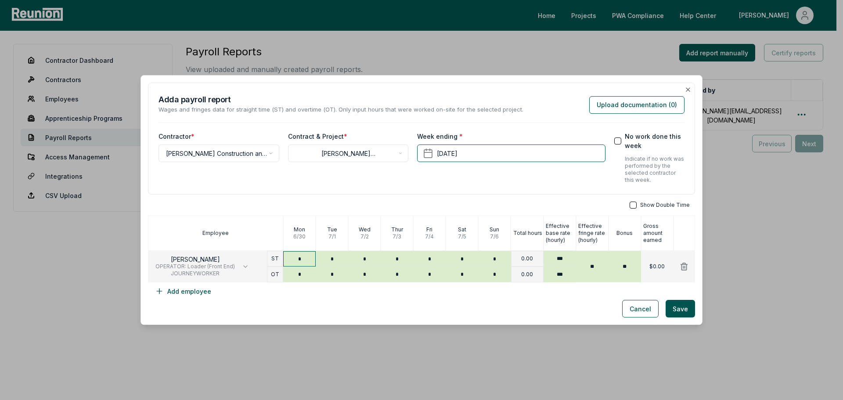
click at [302, 258] on input "*" at bounding box center [299, 258] width 32 height 15
type input "*"
click at [300, 275] on input "*" at bounding box center [299, 273] width 32 height 15
type input "****"
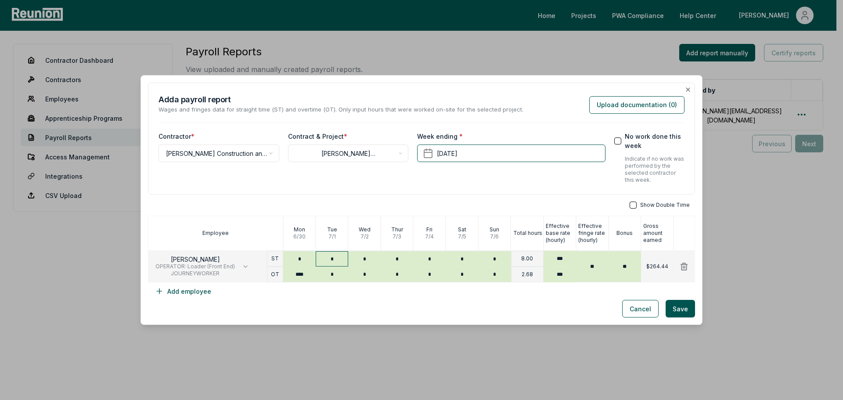
type input "*"
click at [334, 262] on input "*" at bounding box center [332, 258] width 32 height 15
type input "*"
click at [332, 277] on input "*" at bounding box center [332, 273] width 32 height 15
